Goal: Navigation & Orientation: Find specific page/section

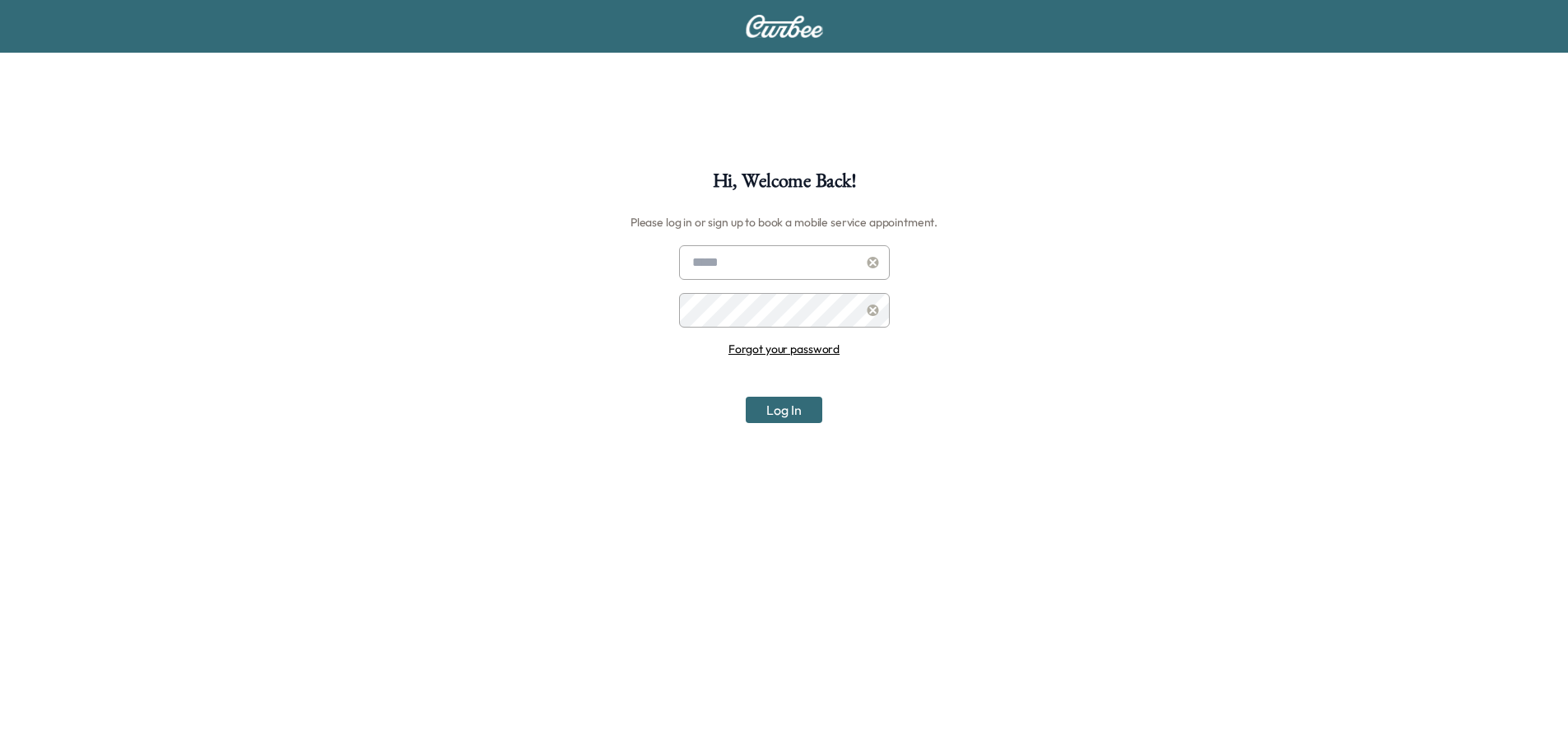
type input "**********"
click at [782, 406] on button "Log In" at bounding box center [783, 409] width 76 height 27
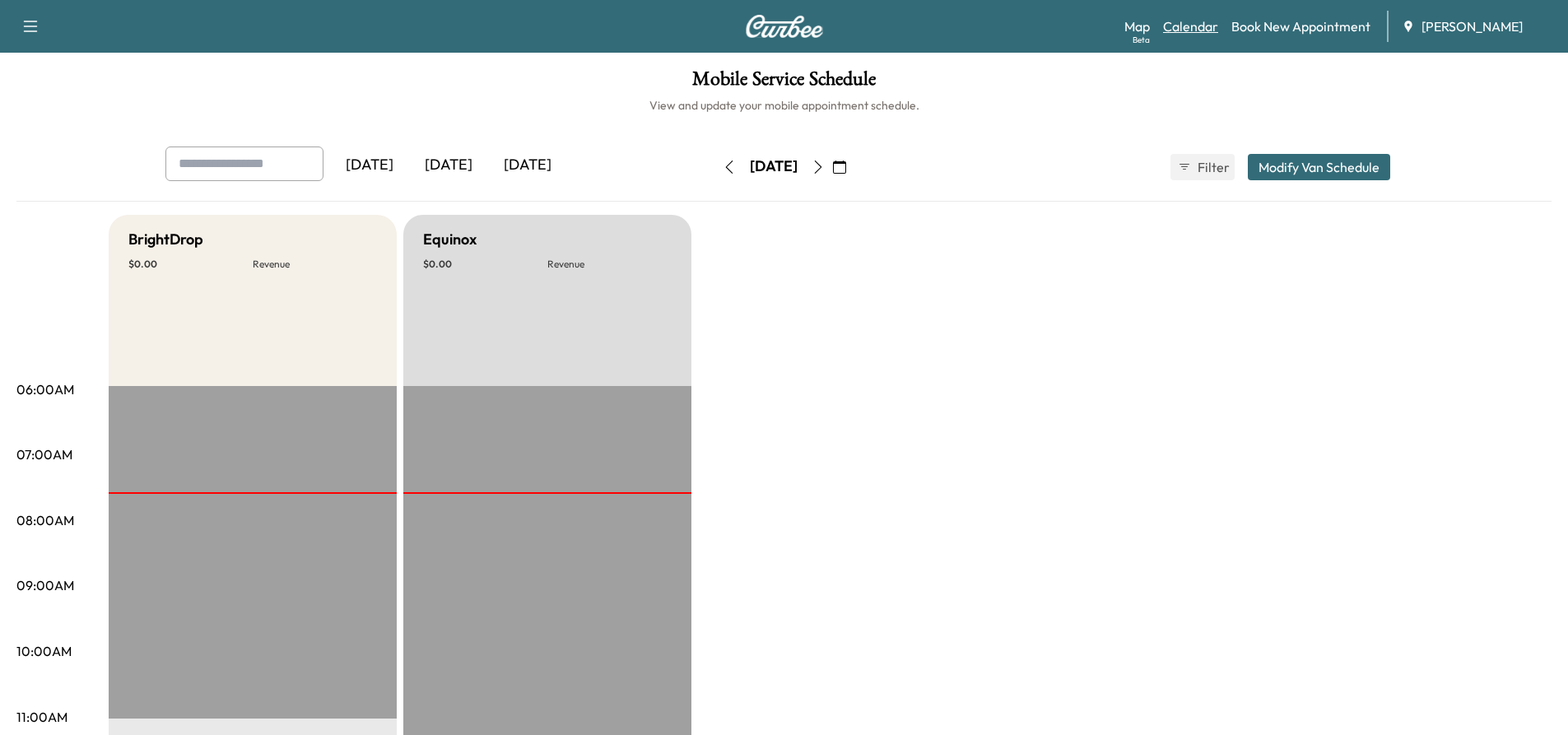
click at [1207, 22] on link "Calendar" at bounding box center [1191, 26] width 55 height 20
click at [825, 163] on icon "button" at bounding box center [817, 167] width 13 height 13
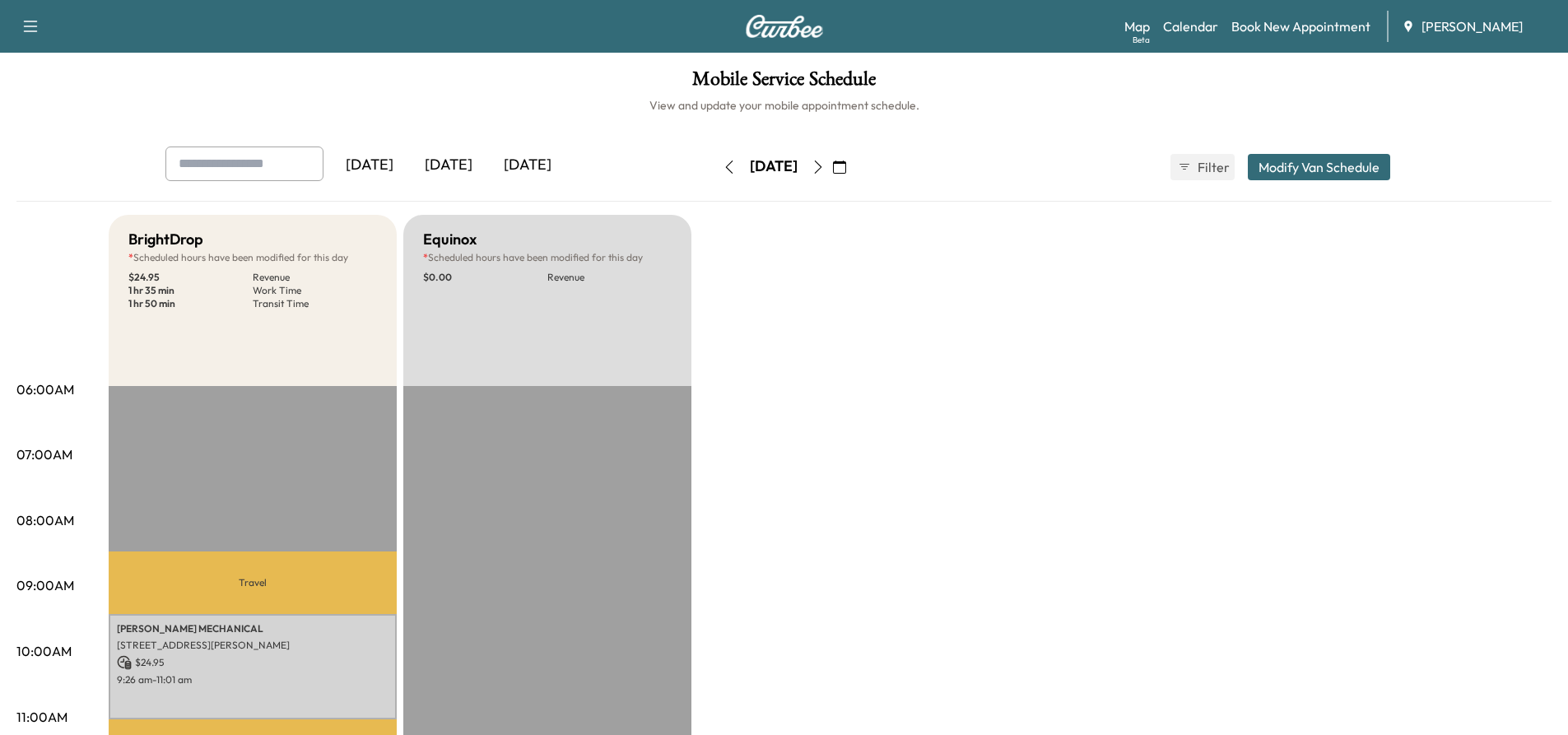
click at [722, 166] on icon "button" at bounding box center [728, 167] width 13 height 13
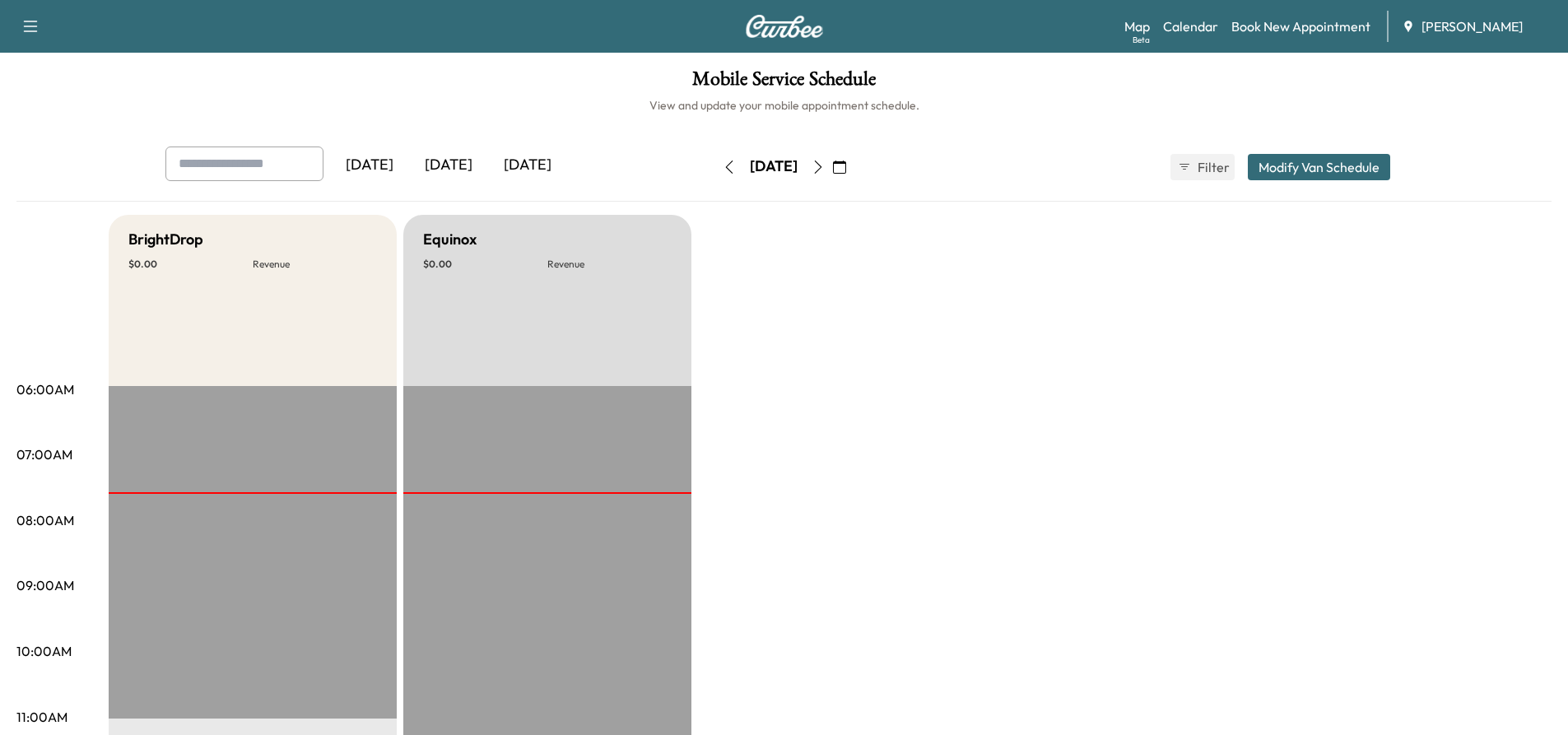
click at [716, 159] on button "button" at bounding box center [729, 167] width 28 height 27
